Goal: Task Accomplishment & Management: Use online tool/utility

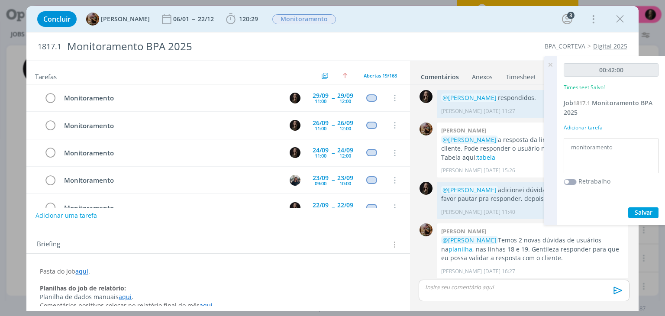
scroll to position [933, 0]
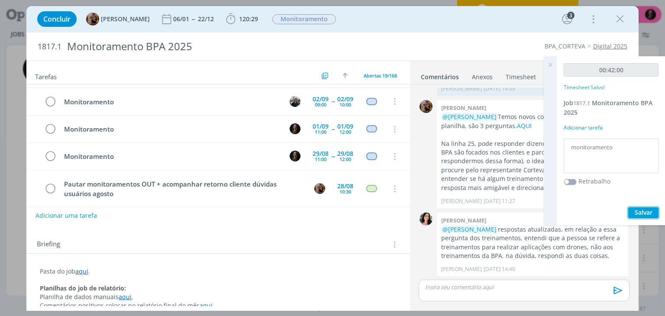
click at [637, 212] on span "Salvar" at bounding box center [643, 212] width 18 height 8
click at [618, 19] on icon "dialog" at bounding box center [619, 19] width 13 height 13
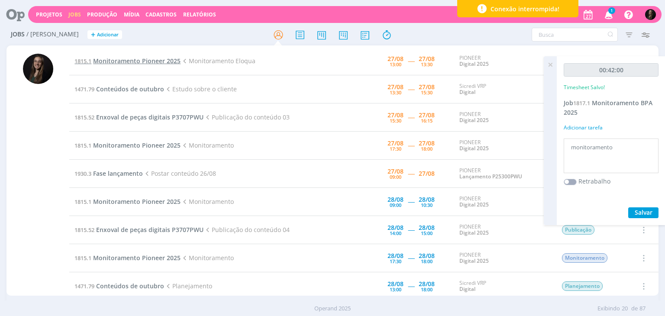
click at [144, 63] on span "Monitoramento Pioneer 2025" at bounding box center [136, 61] width 87 height 8
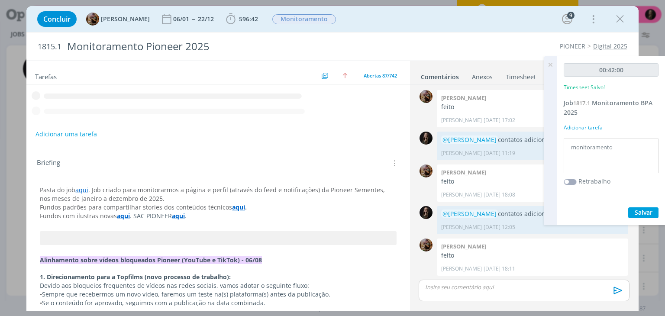
scroll to position [595, 0]
click at [247, 16] on span "596:42" at bounding box center [248, 19] width 19 height 8
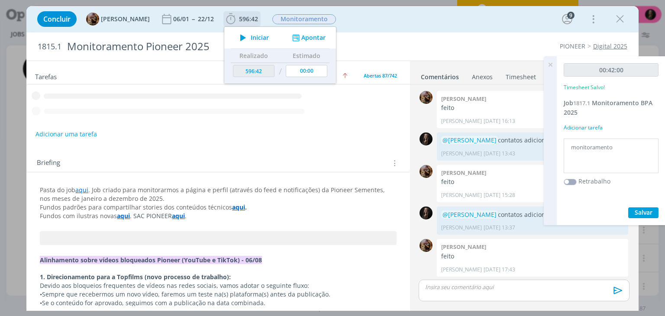
click at [263, 42] on button "Iniciar" at bounding box center [252, 38] width 34 height 12
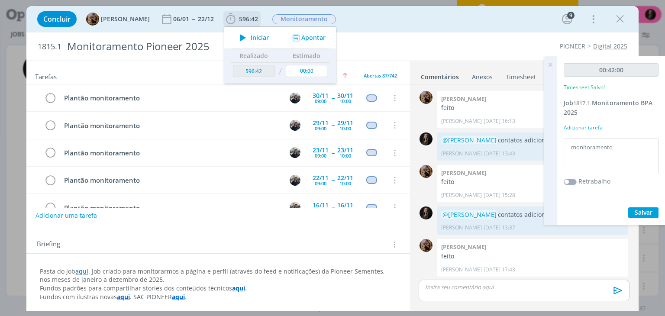
scroll to position [2236, 0]
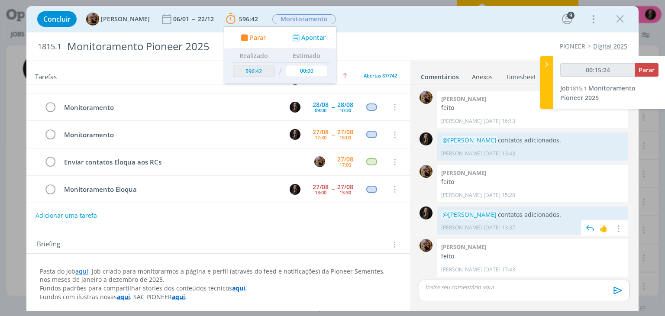
drag, startPoint x: 571, startPoint y: 218, endPoint x: 557, endPoint y: 210, distance: 16.7
click at [456, 210] on div "@Amanda Rodrigues contatos adicionados. Natalia Gass 25/08 às 13:37 👍 Editar Ex…" at bounding box center [532, 220] width 191 height 28
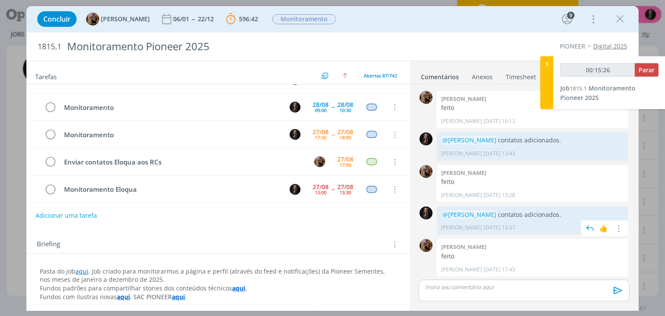
click at [568, 213] on p "@Amanda Rodrigues contatos adicionados." at bounding box center [532, 214] width 183 height 9
drag, startPoint x: 578, startPoint y: 213, endPoint x: 444, endPoint y: 215, distance: 133.7
click at [444, 215] on p "@Amanda Rodrigues contatos adicionados." at bounding box center [532, 214] width 183 height 9
copy p "@Amanda Rodrigues contatos adicionados."
click at [453, 288] on p "dialog" at bounding box center [523, 287] width 196 height 8
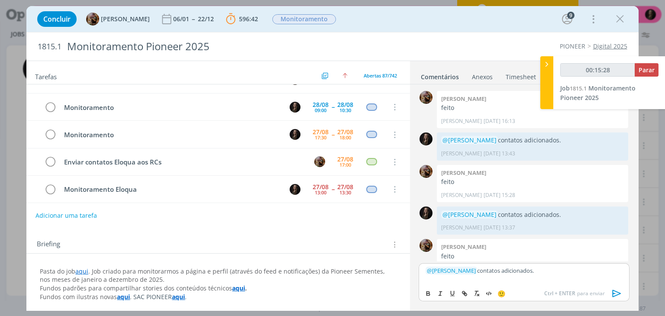
scroll to position [612, 0]
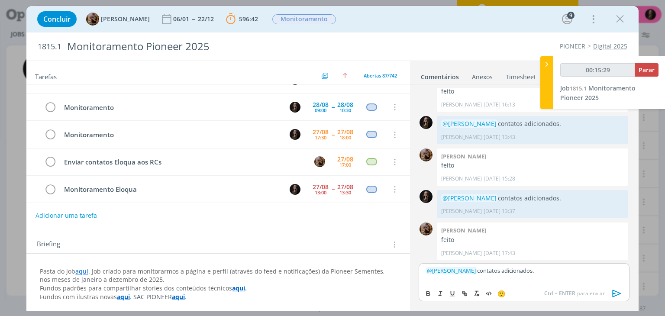
click at [617, 292] on icon "dialog" at bounding box center [616, 293] width 9 height 7
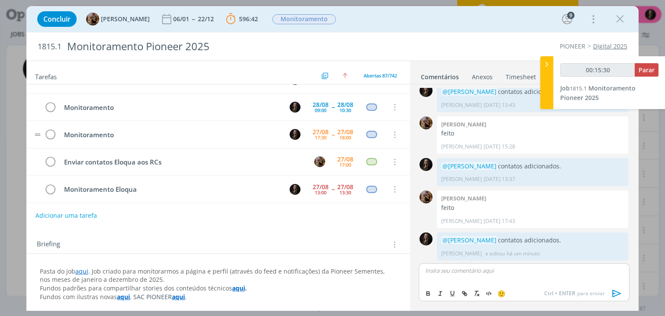
scroll to position [644, 0]
drag, startPoint x: 621, startPoint y: 19, endPoint x: 424, endPoint y: 113, distance: 218.3
click at [621, 19] on icon "dialog" at bounding box center [619, 19] width 13 height 13
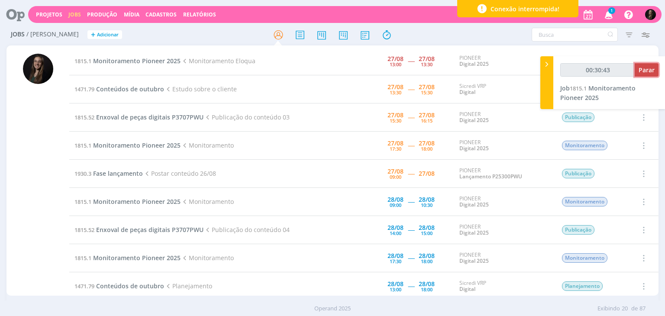
click at [648, 73] on span "Parar" at bounding box center [646, 70] width 16 height 8
click at [644, 64] on button "Parar" at bounding box center [646, 69] width 24 height 13
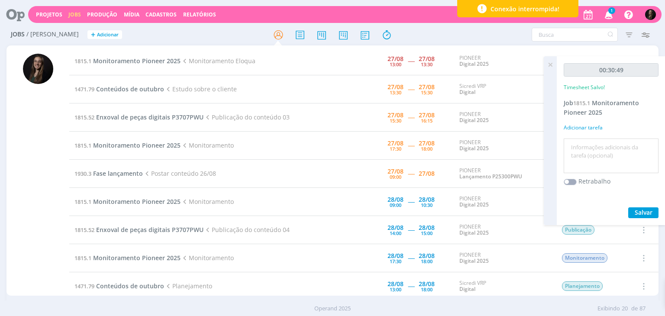
type input "00:31:00"
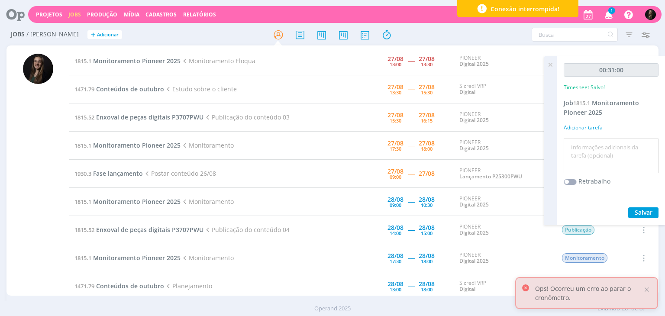
click at [599, 148] on textarea at bounding box center [610, 156] width 90 height 31
type textarea "eloqua"
click at [628, 207] on button "Salvar" at bounding box center [643, 212] width 30 height 11
click at [140, 93] on td "1471.79 Conteúdos de outubro Estudo sobre o cliente" at bounding box center [192, 89] width 246 height 28
click at [141, 92] on span "Conteúdos de outubro" at bounding box center [130, 89] width 68 height 8
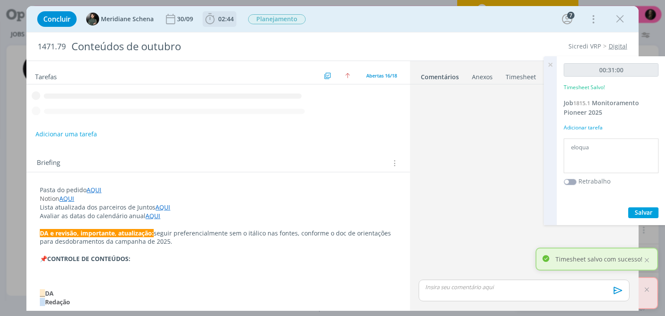
click at [231, 20] on span "02:44" at bounding box center [226, 19] width 16 height 8
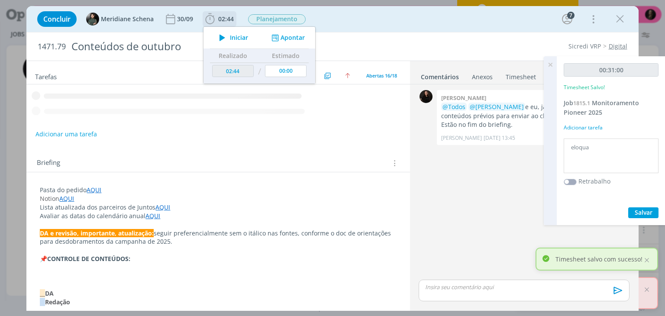
click at [232, 35] on span "Iniciar" at bounding box center [239, 38] width 18 height 6
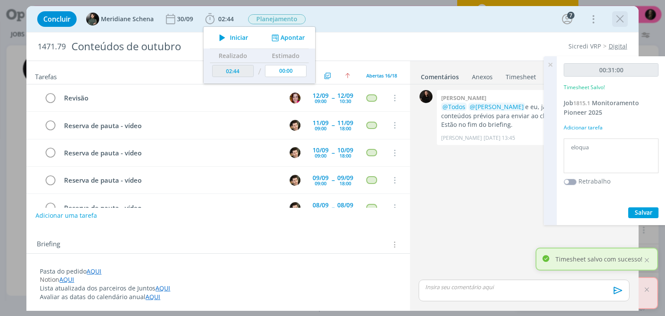
scroll to position [336, 0]
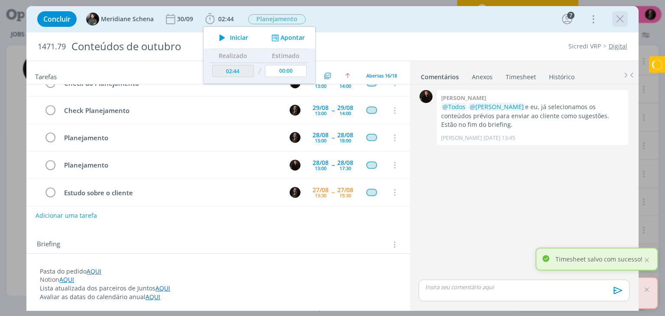
click at [619, 16] on icon "dialog" at bounding box center [619, 19] width 13 height 13
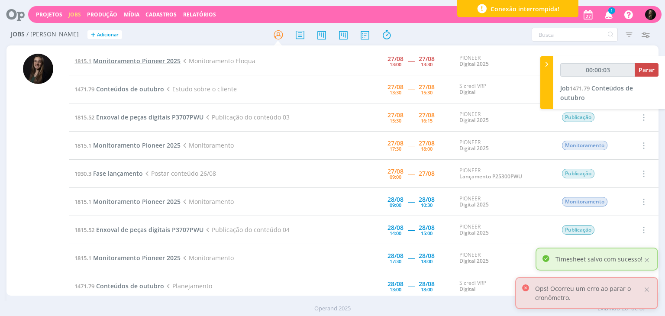
click at [160, 61] on span "Monitoramento Pioneer 2025" at bounding box center [136, 61] width 87 height 8
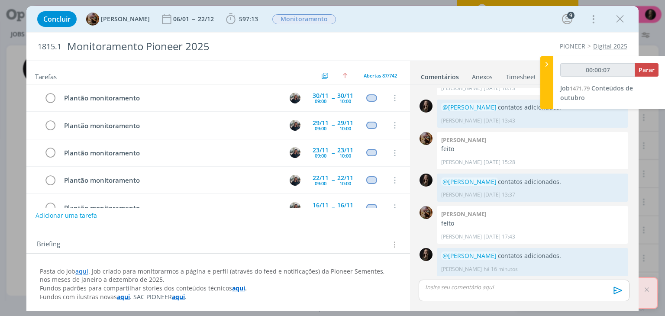
scroll to position [2236, 0]
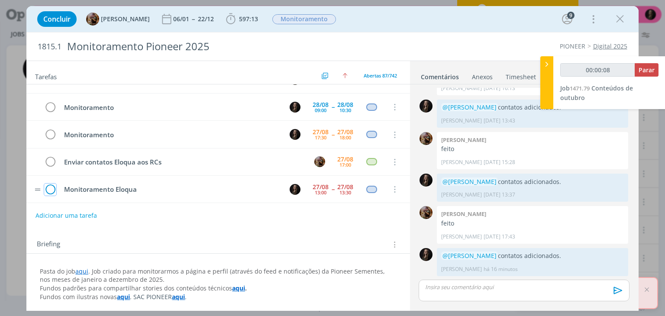
click at [52, 183] on icon "dialog" at bounding box center [50, 189] width 12 height 13
click at [623, 17] on icon "dialog" at bounding box center [619, 19] width 13 height 13
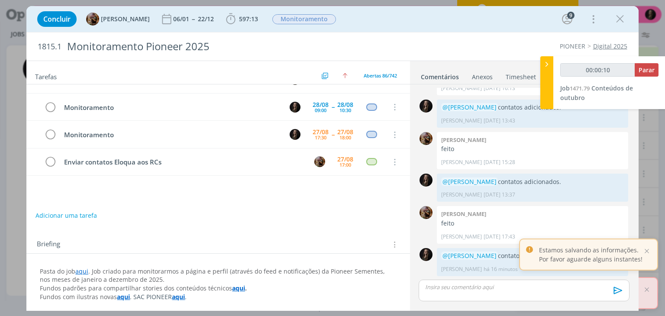
scroll to position [2236, 0]
click at [547, 66] on div at bounding box center [332, 158] width 665 height 316
click at [619, 19] on div at bounding box center [332, 158] width 665 height 316
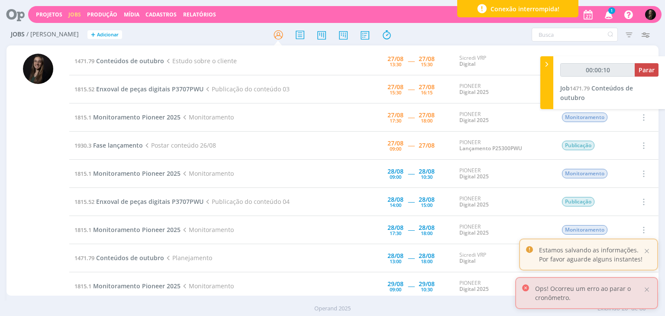
type input "00:00:16"
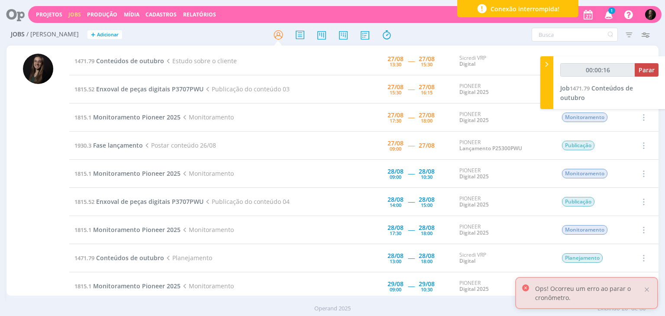
click at [544, 66] on icon at bounding box center [546, 64] width 9 height 9
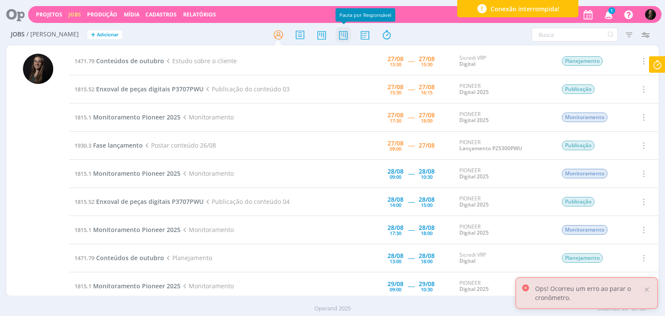
click at [341, 37] on icon at bounding box center [343, 34] width 16 height 17
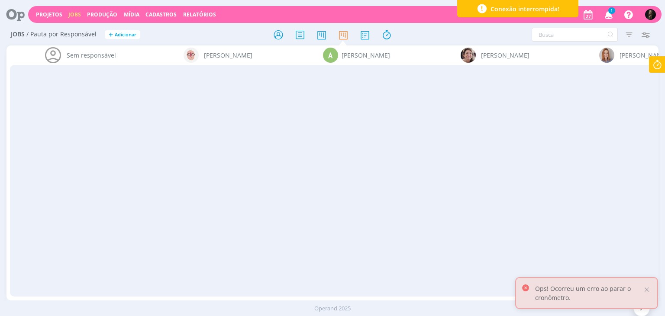
click at [654, 289] on div "Ops! Ocorreu um erro ao parar o cronômetro." at bounding box center [586, 293] width 143 height 32
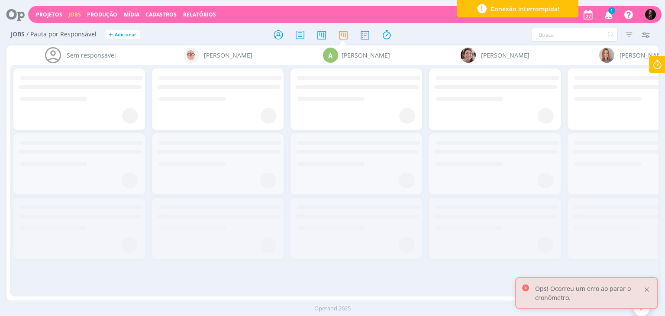
click at [644, 289] on div at bounding box center [646, 290] width 8 height 8
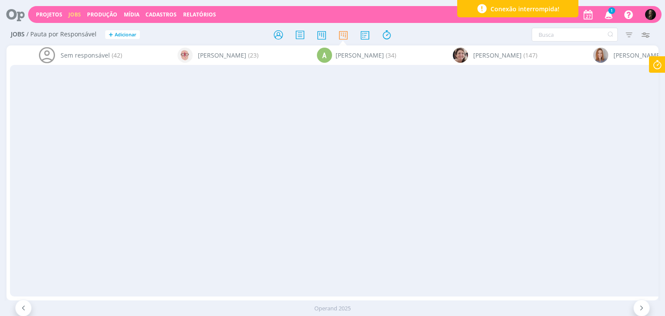
scroll to position [0, 2581]
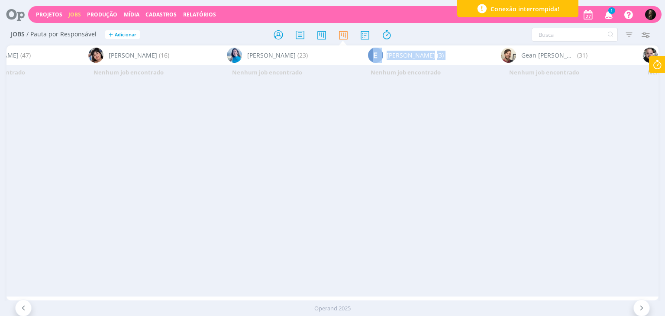
drag, startPoint x: 340, startPoint y: 289, endPoint x: 324, endPoint y: 302, distance: 20.8
click at [416, 282] on div "Sem responsável (42) Alessandro Mença (23) A Alexandre Assumpção (34) Aline Jac…" at bounding box center [331, 172] width 651 height 255
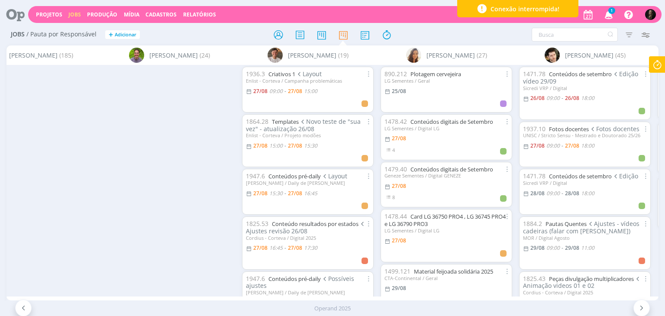
scroll to position [0, 7108]
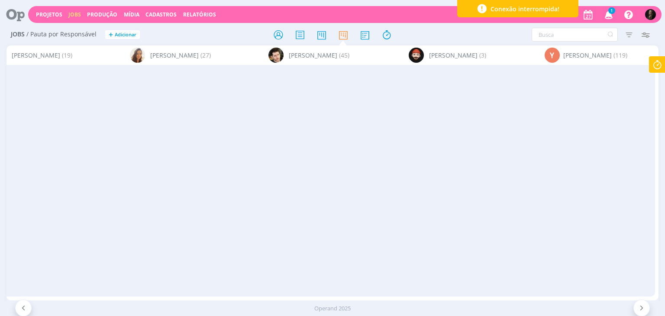
scroll to position [0, 4939]
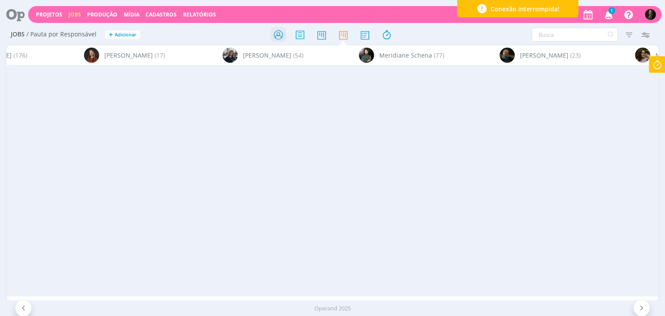
click at [278, 35] on icon at bounding box center [278, 34] width 16 height 17
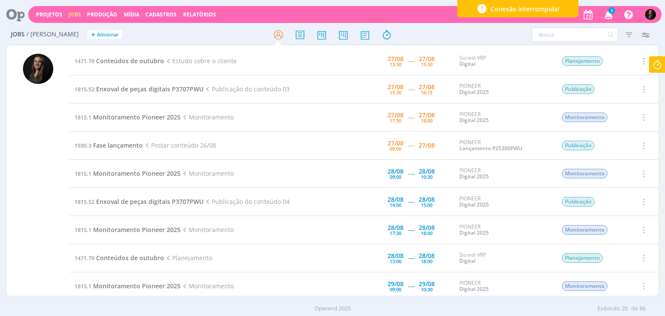
click at [658, 64] on icon at bounding box center [657, 64] width 16 height 17
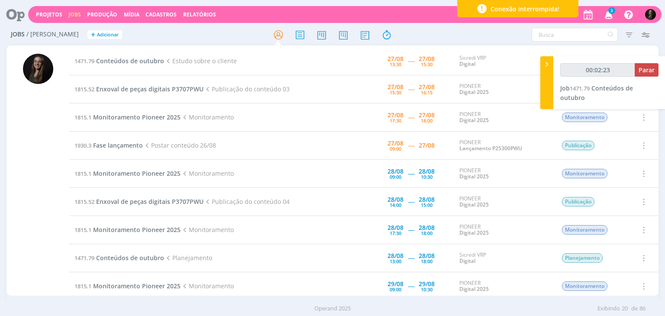
type input "00:02:24"
click at [548, 65] on icon at bounding box center [546, 64] width 9 height 9
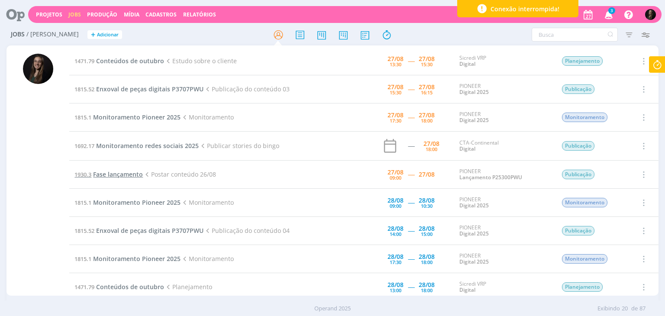
click at [132, 173] on span "Fase lançamento" at bounding box center [118, 174] width 50 height 8
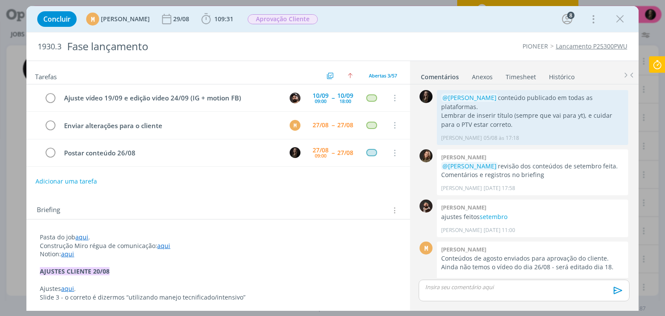
scroll to position [703, 0]
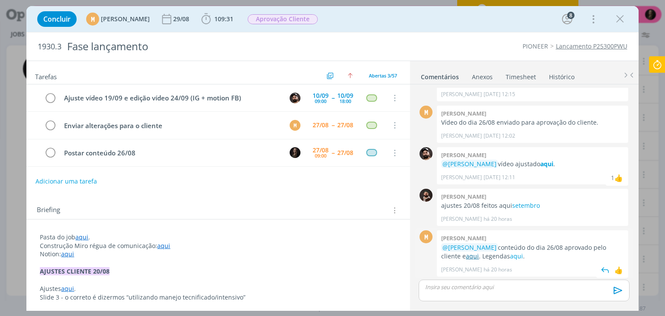
click at [466, 254] on link "aqui" at bounding box center [472, 256] width 13 height 8
click at [510, 252] on link "aqui" at bounding box center [516, 256] width 13 height 8
click at [506, 288] on p "dialog" at bounding box center [523, 287] width 196 height 8
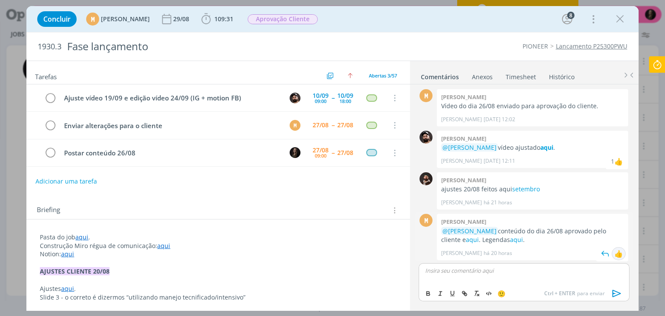
click at [618, 250] on div "👍" at bounding box center [618, 253] width 9 height 10
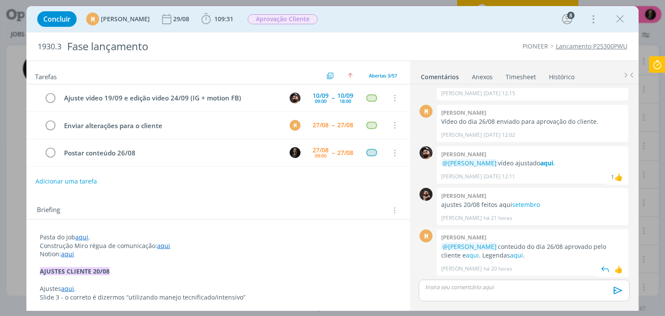
scroll to position [703, 0]
click at [513, 286] on p "dialog" at bounding box center [523, 287] width 196 height 8
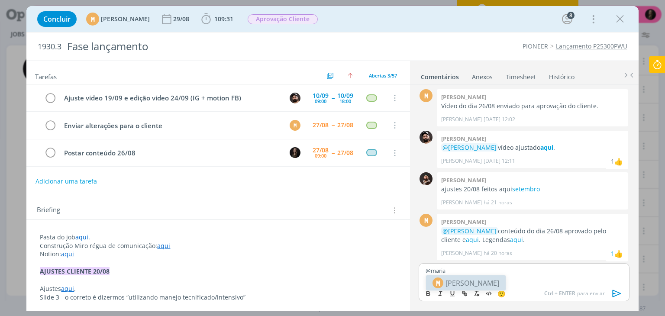
click at [519, 282] on body "Projetos Jobs Produção [GEOGRAPHIC_DATA] Cadastros Relatórios 3 Notificações Ce…" at bounding box center [332, 158] width 665 height 316
click at [517, 267] on p "@maria" at bounding box center [523, 271] width 196 height 8
click at [486, 282] on span "[PERSON_NAME]" at bounding box center [472, 283] width 54 height 10
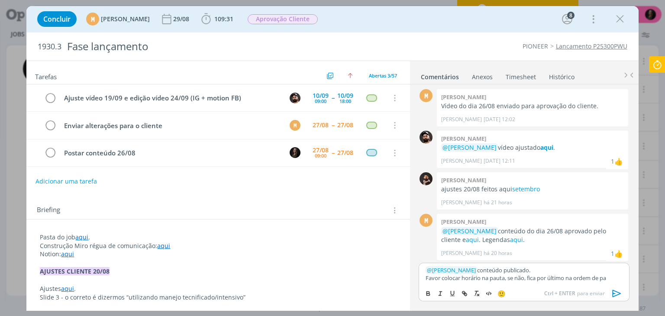
scroll to position [720, 0]
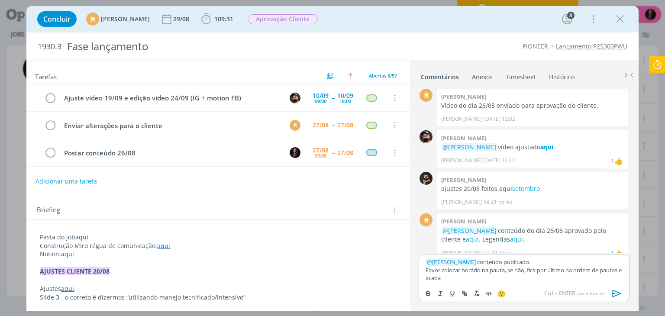
drag, startPoint x: 426, startPoint y: 271, endPoint x: 466, endPoint y: 277, distance: 40.3
click at [466, 277] on p "Favor colocar horário na pauta, se não, fica por último na ordem de pautas e ac…" at bounding box center [523, 274] width 196 height 16
copy p "Favor colocar horário na pauta, se não, fica por último na ordem de pautas e ac…"
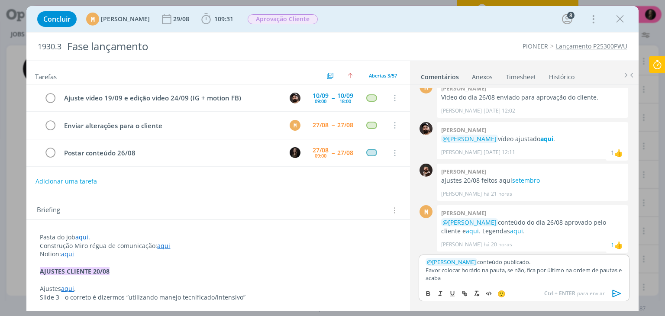
click at [456, 274] on p "Favor colocar horário na pauta, se não, fica por último na ordem de pautas e ac…" at bounding box center [523, 274] width 196 height 16
drag, startPoint x: 454, startPoint y: 277, endPoint x: 403, endPoint y: 269, distance: 51.7
click at [403, 269] on div "Tarefas Usar Job de template Criar template a partir deste job Visualizar Templ…" at bounding box center [331, 186] width 611 height 250
click at [462, 269] on p "Favor incluir o horário na pauta. Sem horário definido, ela entra por último na…" at bounding box center [523, 274] width 196 height 16
click at [485, 269] on p "Favor incluir os horário na pauta. Sem horário definido, ela entra por último n…" at bounding box center [523, 274] width 196 height 16
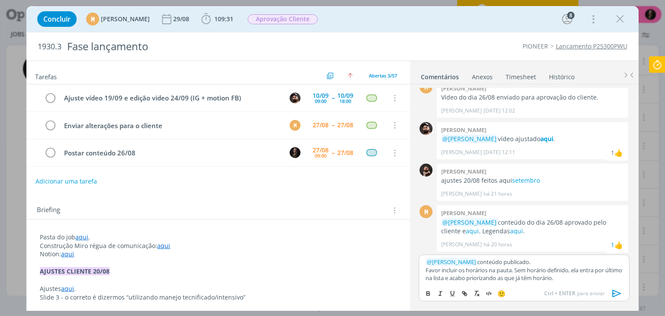
click at [495, 269] on p "Favor incluir os horários na pauta. Sem horário definido, ela entra por último …" at bounding box center [523, 274] width 196 height 16
click at [515, 270] on p "Favor incluir os horários nas pauta. Sem horário definido, ela entra por último…" at bounding box center [523, 274] width 196 height 16
click at [557, 270] on p "Favor incluir os horários nas pautas. Sem horário definido, ela entra por últim…" at bounding box center [523, 274] width 196 height 16
drag, startPoint x: 576, startPoint y: 269, endPoint x: 556, endPoint y: 273, distance: 19.9
click at [556, 273] on p "Favor incluir os horários nas pautas. Sem horário definido, ela entra por últim…" at bounding box center [523, 274] width 196 height 16
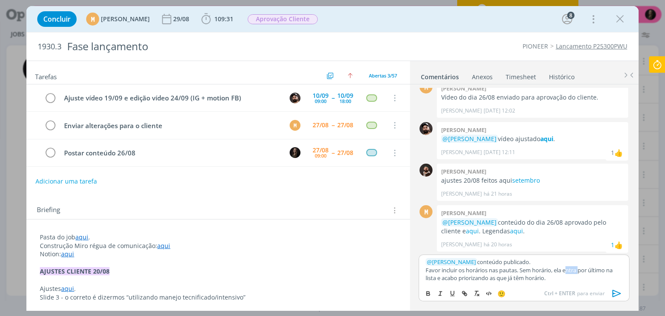
drag, startPoint x: 568, startPoint y: 270, endPoint x: 582, endPoint y: 273, distance: 14.5
click at [581, 272] on p "Favor incluir os horários nas pautas. Sem horário, ela entra por último na list…" at bounding box center [523, 274] width 196 height 16
drag, startPoint x: 436, startPoint y: 277, endPoint x: 416, endPoint y: 280, distance: 20.1
click at [416, 280] on div "﻿ @ [PERSON_NAME] ﻿ conteúdo publicado. Favor incluir os horários nas pautas. S…" at bounding box center [523, 281] width 217 height 55
click at [510, 277] on p "Favor incluir os horários nas pautas. Sem horário, ela fica por último na pauta…" at bounding box center [523, 274] width 196 height 16
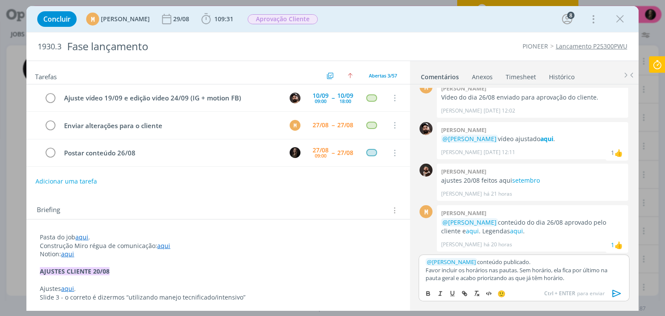
click at [550, 278] on p "Favor incluir os horários nas pautas. Sem horário, ela fica por último na pauta…" at bounding box center [523, 274] width 196 height 16
click at [542, 276] on p "Favor incluir os horários nas pautas. Sem horário, ela fica por último na pauta…" at bounding box center [523, 274] width 196 height 16
click at [568, 277] on p "Favor incluir os horários nas pautas. Sem horário, ela fica por último na pauta…" at bounding box center [523, 274] width 196 height 16
click at [567, 278] on p "Favor incluir os horários nas pautas. Sem horário, ela fica por último na pauta…" at bounding box center [523, 274] width 196 height 16
drag, startPoint x: 471, startPoint y: 268, endPoint x: 521, endPoint y: 272, distance: 50.3
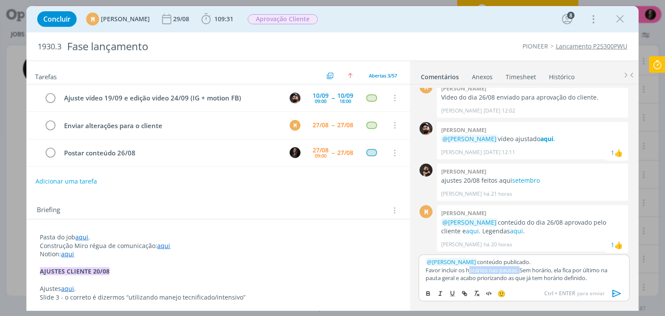
click at [521, 272] on p "Favor incluir os horários nas pautas. Sem horário, ela fica por último na pauta…" at bounding box center [523, 274] width 196 height 16
drag, startPoint x: 521, startPoint y: 279, endPoint x: 523, endPoint y: 270, distance: 9.4
click at [523, 270] on p "Favor incluir os horários nas pautas. Sem horário, ela fica por último na pauta…" at bounding box center [523, 274] width 196 height 16
click at [525, 269] on p "Favor incluir os horários nas pautas. Sem horário, ela fica por último na pauta…" at bounding box center [523, 274] width 196 height 16
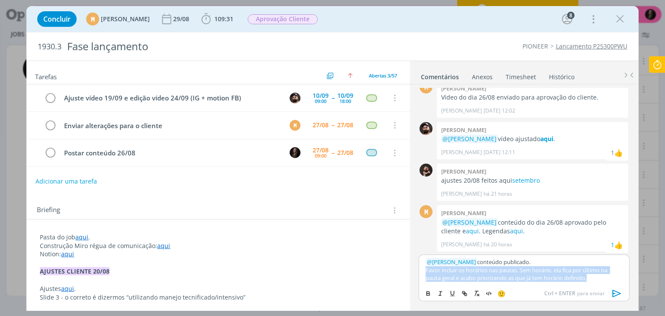
drag, startPoint x: 599, startPoint y: 275, endPoint x: 412, endPoint y: 270, distance: 187.0
click at [412, 270] on div "0 @[PERSON_NAME] conteúdo publicado em todas as plataformas. Lembrar de inserir…" at bounding box center [524, 196] width 228 height 225
copy p "Favor incluir os horários nas pautas. Sem horário, ela fica por último na pauta…"
click at [564, 277] on p "Favor incluir os horários nas pautas. Sem horário, ela fica por último na pauta…" at bounding box center [523, 274] width 196 height 16
click at [609, 277] on p "Favor incluir os horários nas pautas. Sem horário, ela fica por último na pauta…" at bounding box center [523, 274] width 196 height 16
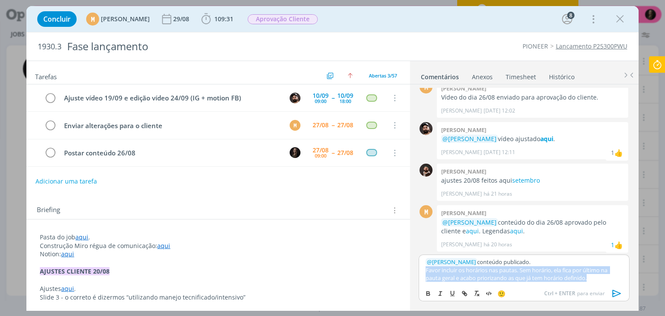
drag, startPoint x: 600, startPoint y: 277, endPoint x: 422, endPoint y: 270, distance: 177.9
click at [422, 270] on div "﻿ @ [PERSON_NAME] ﻿ conteúdo publicado. Favor incluir os horários nas pautas. S…" at bounding box center [523, 269] width 210 height 30
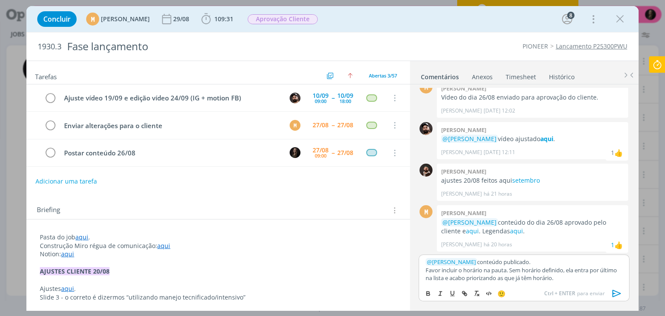
click at [462, 269] on p "Favor incluir o horário na pauta. Sem horário definido, ela entra por último na…" at bounding box center [523, 274] width 196 height 16
click at [476, 270] on p "Favor incluir horário na pauta. Sem horário definido, ela entra por último na l…" at bounding box center [523, 274] width 196 height 16
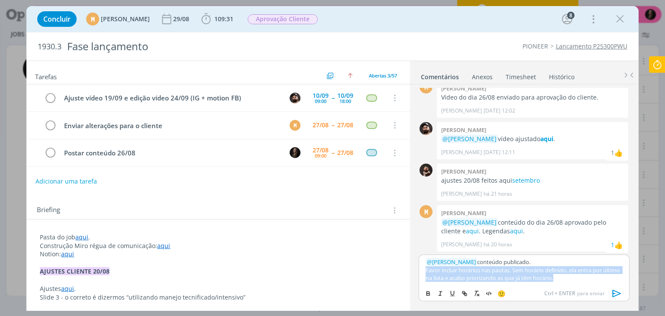
drag, startPoint x: 592, startPoint y: 276, endPoint x: 459, endPoint y: 269, distance: 133.8
click at [415, 269] on div "﻿ @ [PERSON_NAME] ﻿ conteúdo publicado. Favor incluir horários nas pautas. Sem …" at bounding box center [523, 281] width 217 height 55
click at [460, 269] on p "Favor incluir horários nas pautas. Sem horário definido, ela entra por último n…" at bounding box center [523, 274] width 196 height 16
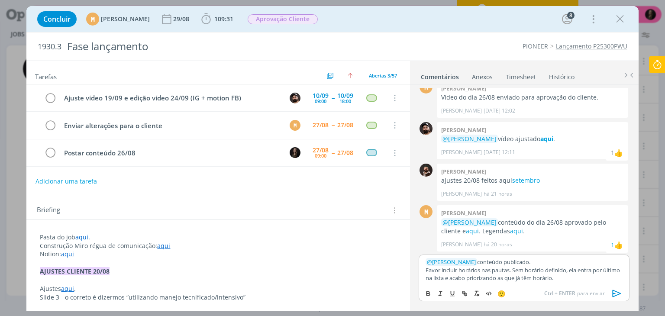
click at [543, 277] on p "Favor incluir horários nas pautas. Sem horário definido, ela entra por último n…" at bounding box center [523, 274] width 196 height 16
click at [572, 280] on p "Favor incluir horários nas pautas. Sem horário definido, ela entra por último n…" at bounding box center [523, 274] width 196 height 16
click at [617, 298] on icon "dialog" at bounding box center [616, 293] width 13 height 13
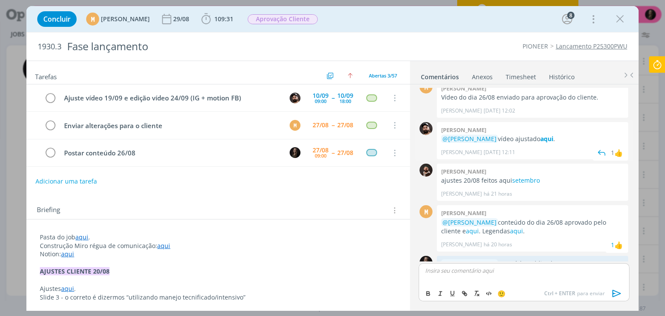
scroll to position [779, 0]
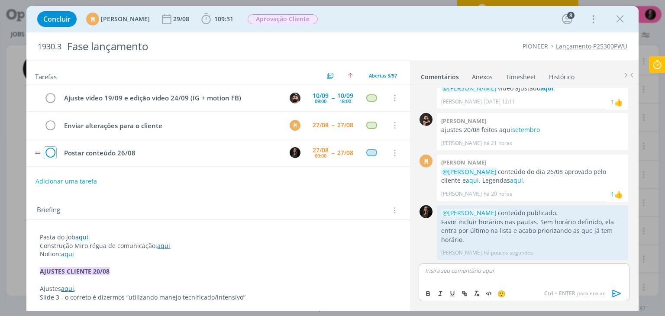
click at [45, 151] on icon "dialog" at bounding box center [50, 153] width 12 height 13
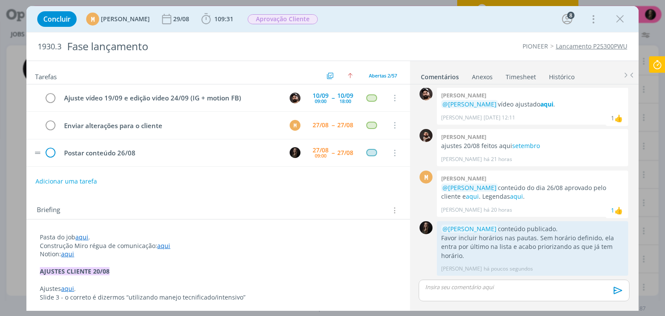
scroll to position [762, 0]
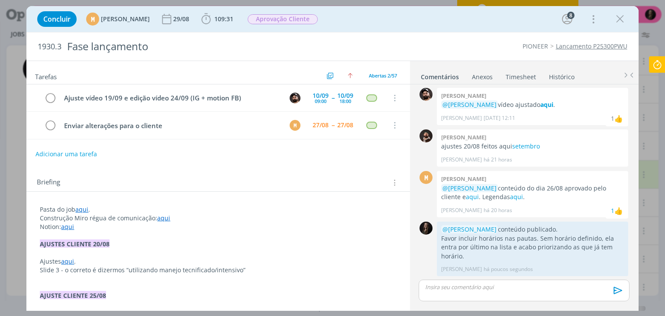
click at [658, 66] on icon at bounding box center [657, 64] width 16 height 17
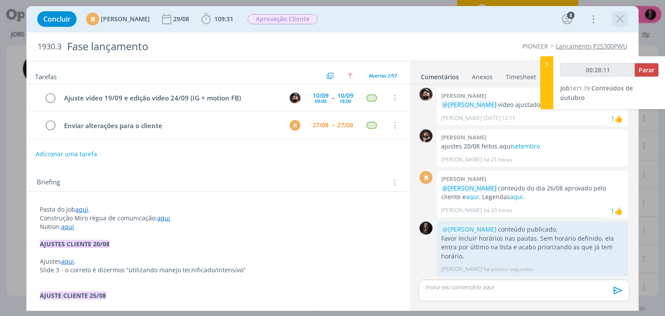
click at [624, 15] on icon "dialog" at bounding box center [619, 19] width 13 height 13
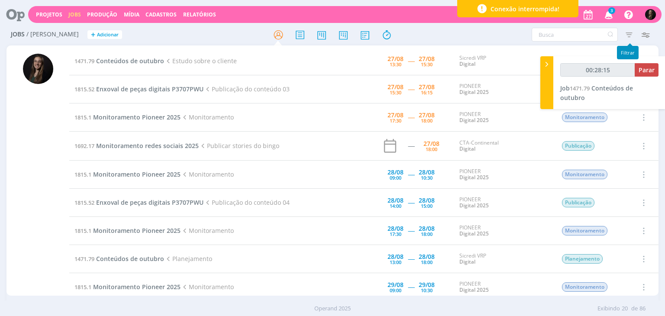
click at [623, 32] on icon "button" at bounding box center [629, 35] width 16 height 16
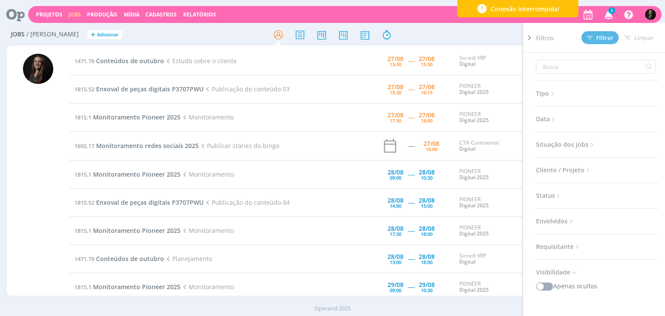
click at [540, 113] on span "Data" at bounding box center [546, 118] width 21 height 11
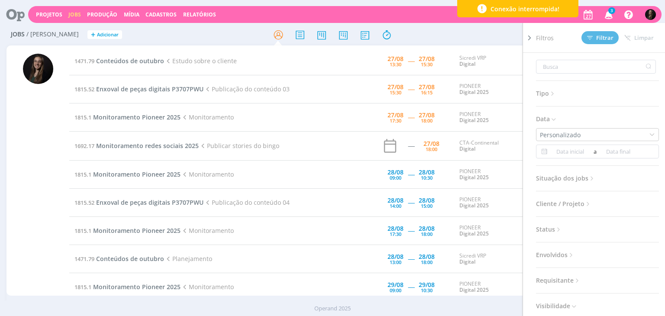
click at [561, 174] on span "Situação dos jobs" at bounding box center [566, 178] width 60 height 11
click at [592, 197] on span at bounding box center [591, 201] width 17 height 9
click at [565, 148] on input at bounding box center [570, 151] width 42 height 10
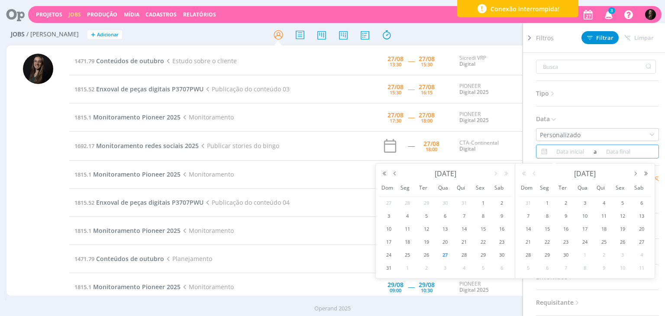
click at [446, 250] on span "27" at bounding box center [445, 255] width 10 height 10
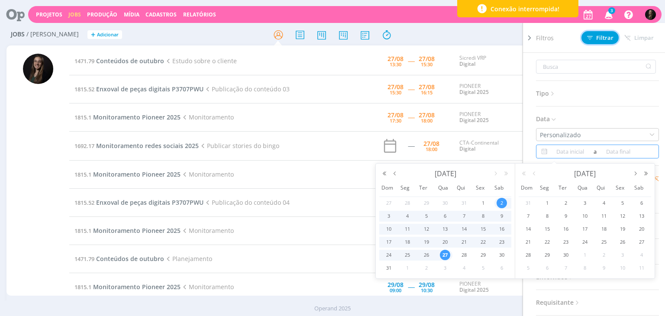
click at [595, 34] on button "Filtrar" at bounding box center [599, 37] width 37 height 13
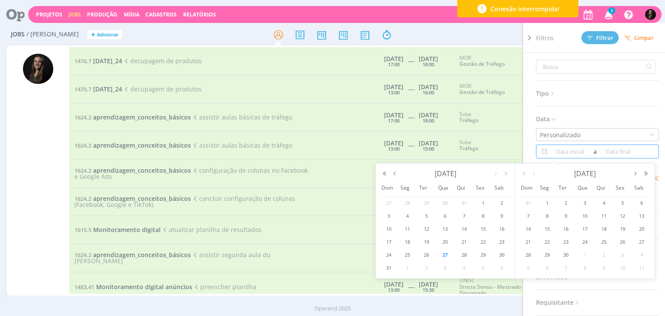
click at [578, 151] on input at bounding box center [570, 151] width 42 height 10
click at [440, 255] on span "27" at bounding box center [445, 255] width 10 height 10
type input "00:28:25"
click at [440, 255] on span "27" at bounding box center [445, 255] width 10 height 10
type input "[DATE]"
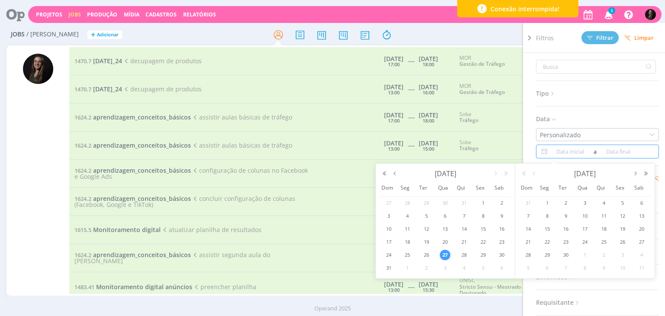
type input "[DATE]"
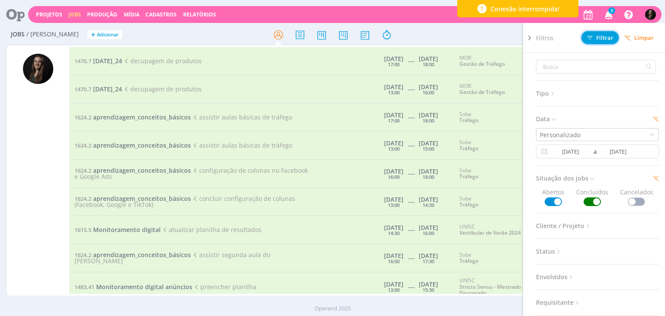
click at [616, 39] on button "Filtrar" at bounding box center [599, 37] width 37 height 13
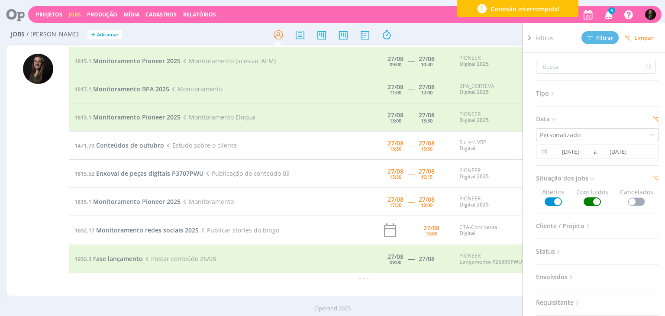
click at [471, 45] on div "Jobs / [PERSON_NAME] + Adicionar Filtros Filtrar [GEOGRAPHIC_DATA] Tipo Jobs e …" at bounding box center [331, 35] width 651 height 22
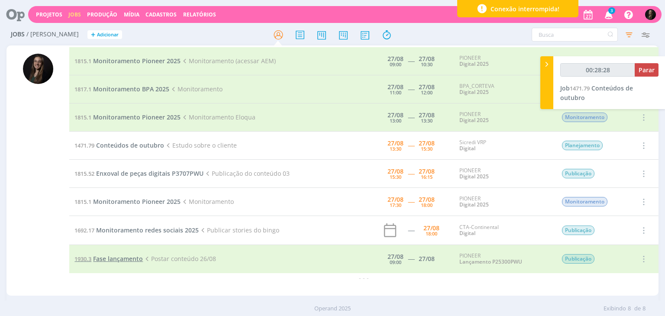
click at [135, 257] on span "Fase lançamento" at bounding box center [118, 258] width 50 height 8
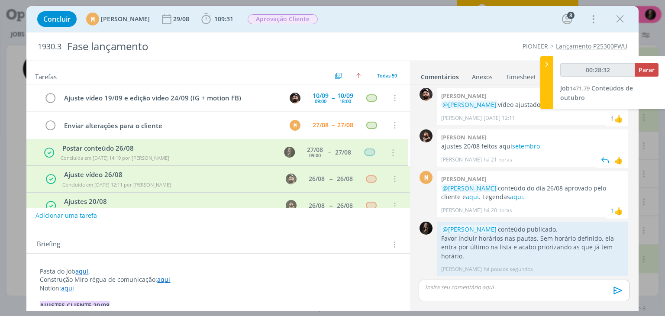
scroll to position [28, 0]
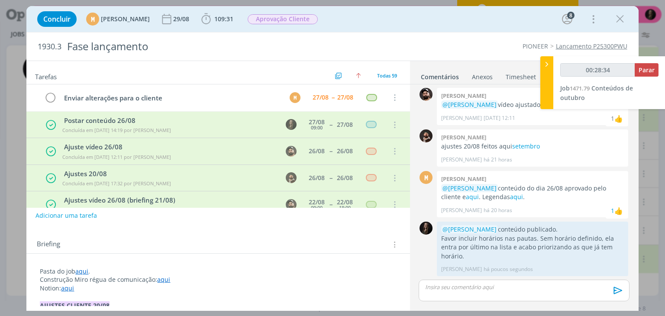
click at [519, 73] on link "Timesheet" at bounding box center [520, 75] width 31 height 13
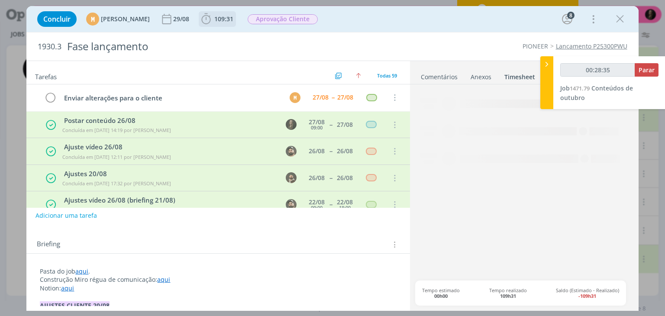
click at [211, 21] on icon "dialog" at bounding box center [206, 18] width 9 height 11
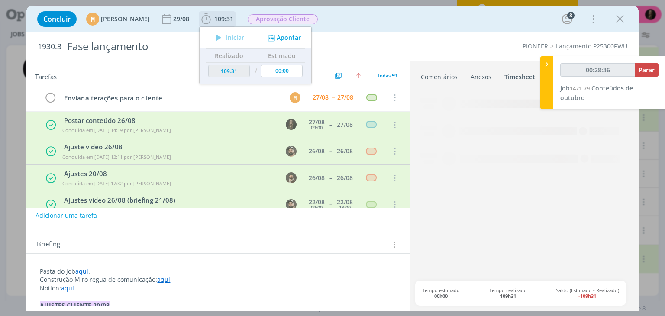
click at [301, 39] on button "Apontar" at bounding box center [283, 37] width 36 height 9
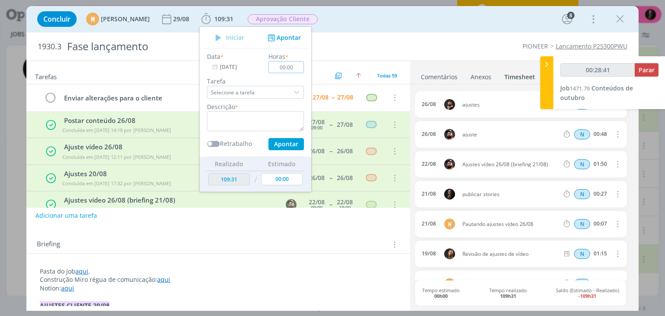
type input "00:28:42"
type input "00:03"
type input "00:28:43"
type input "00:38"
type input "00:28:44"
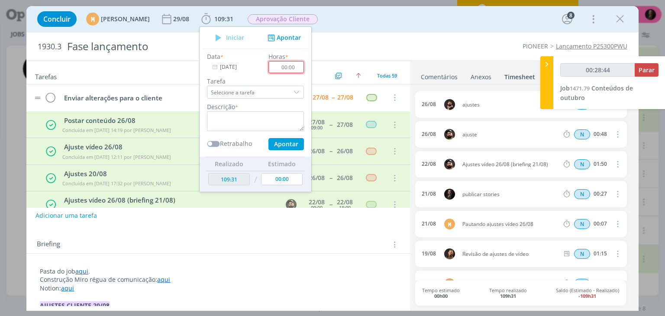
type input "00:00"
type input "00:28:45"
type input "00:43"
type input "00:28:46"
type input "00:43"
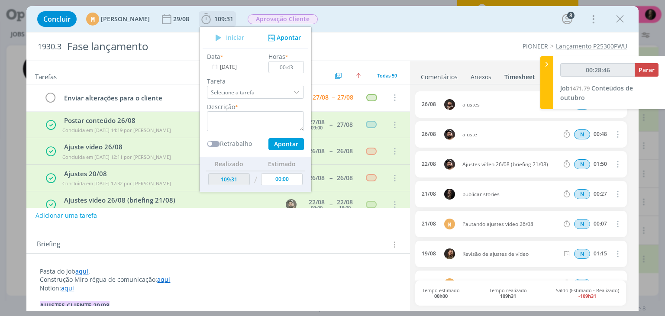
drag, startPoint x: 284, startPoint y: 108, endPoint x: 284, endPoint y: 116, distance: 8.2
click at [285, 108] on div "Descrição *" at bounding box center [255, 116] width 106 height 29
click at [280, 122] on textarea "dialog" at bounding box center [255, 121] width 97 height 20
type input "00:28:47"
type textarea "public"
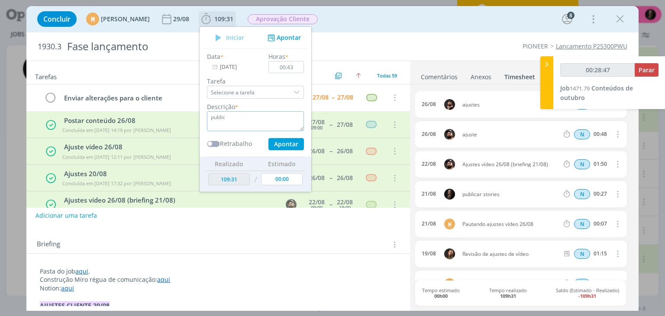
type input "00:28:48"
type textarea "publicar em to"
type input "00:28:49"
type textarea "publicar em todas as"
type input "00:28:50"
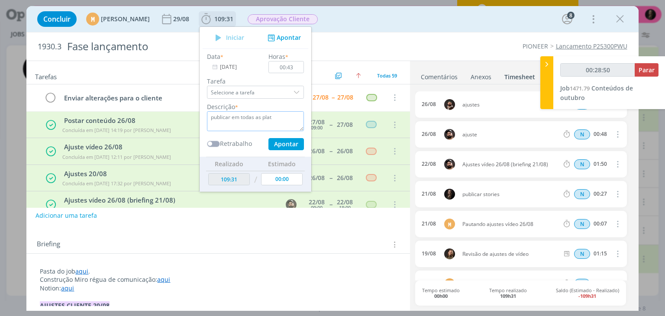
type textarea "publicar em todas as plata"
type input "00:28:51"
type textarea "publicar em todas as plataformas"
click at [268, 138] on button "Apontar" at bounding box center [285, 144] width 35 height 12
click at [454, 30] on div "Concluir M [PERSON_NAME] 29/08 109:31 Iniciar Apontar Data * [DATE] Horas * 00:…" at bounding box center [331, 19] width 611 height 26
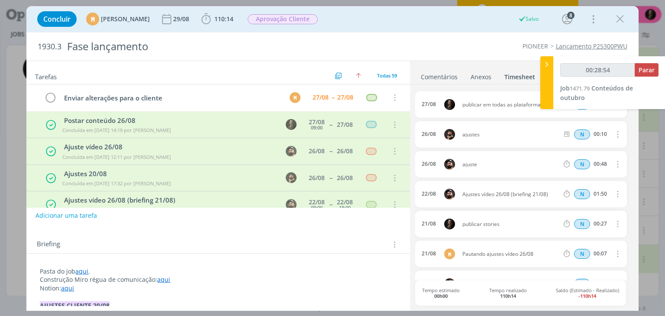
click at [444, 80] on link "Comentários" at bounding box center [439, 75] width 38 height 13
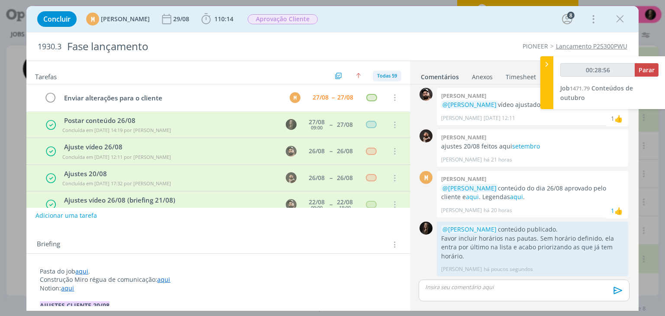
type input "00:28:57"
click at [550, 66] on icon at bounding box center [546, 64] width 9 height 9
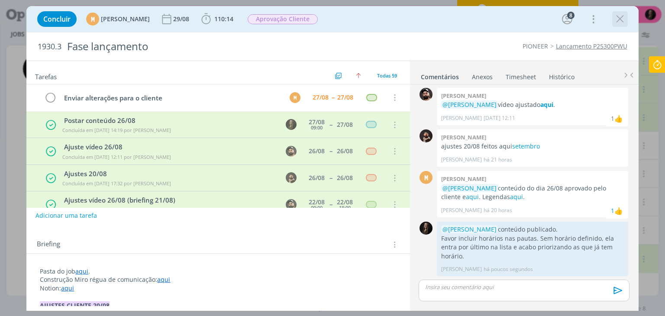
click at [622, 18] on icon "dialog" at bounding box center [619, 19] width 13 height 13
